Goal: Task Accomplishment & Management: Manage account settings

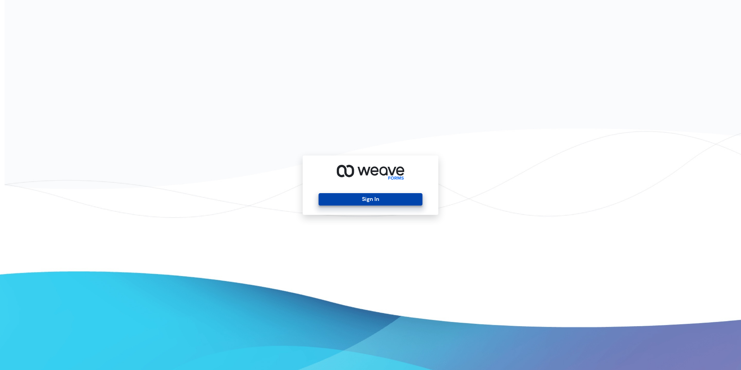
click at [348, 200] on button "Sign In" at bounding box center [370, 199] width 103 height 12
